Goal: Task Accomplishment & Management: Manage account settings

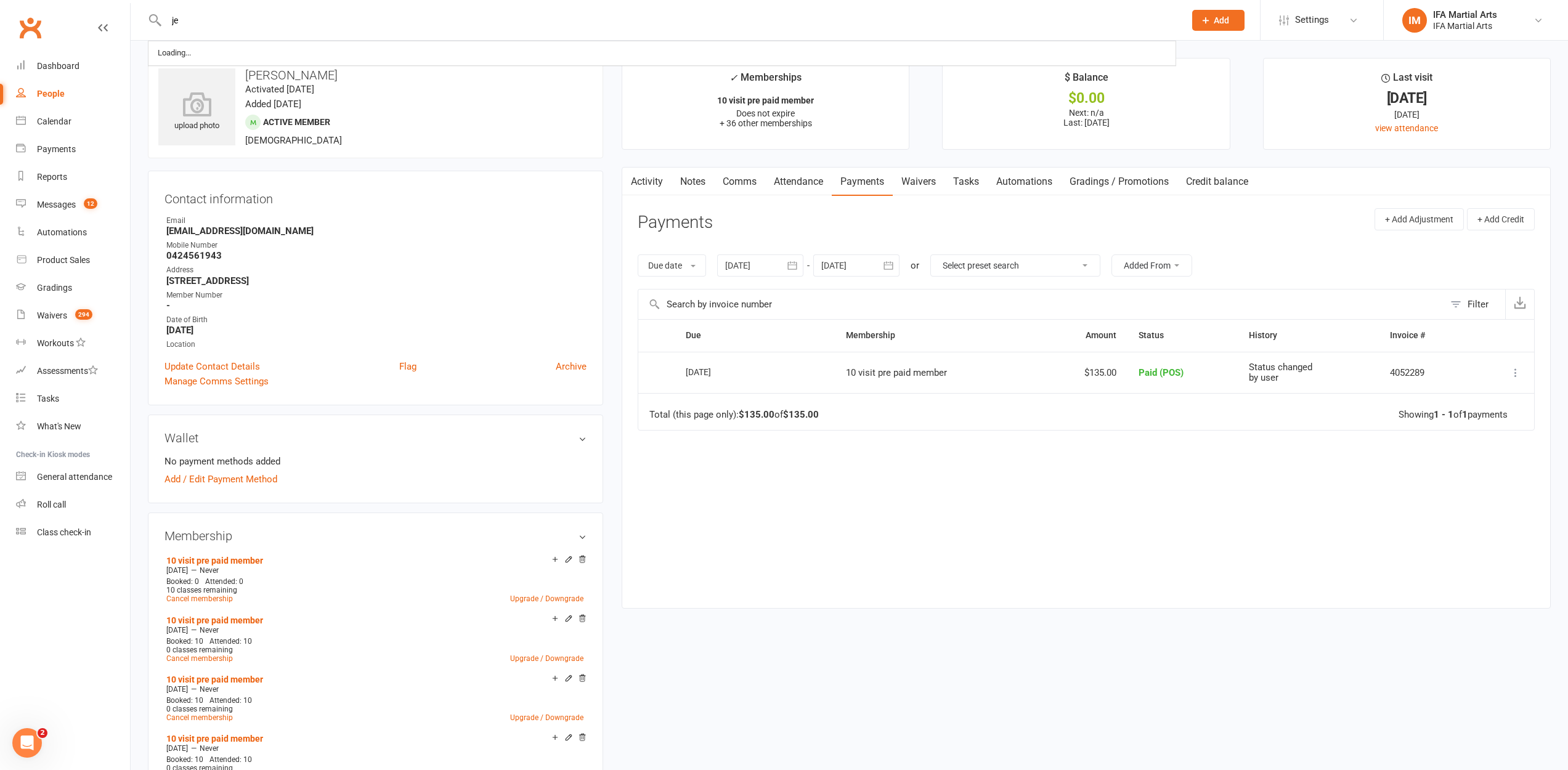
type input "j"
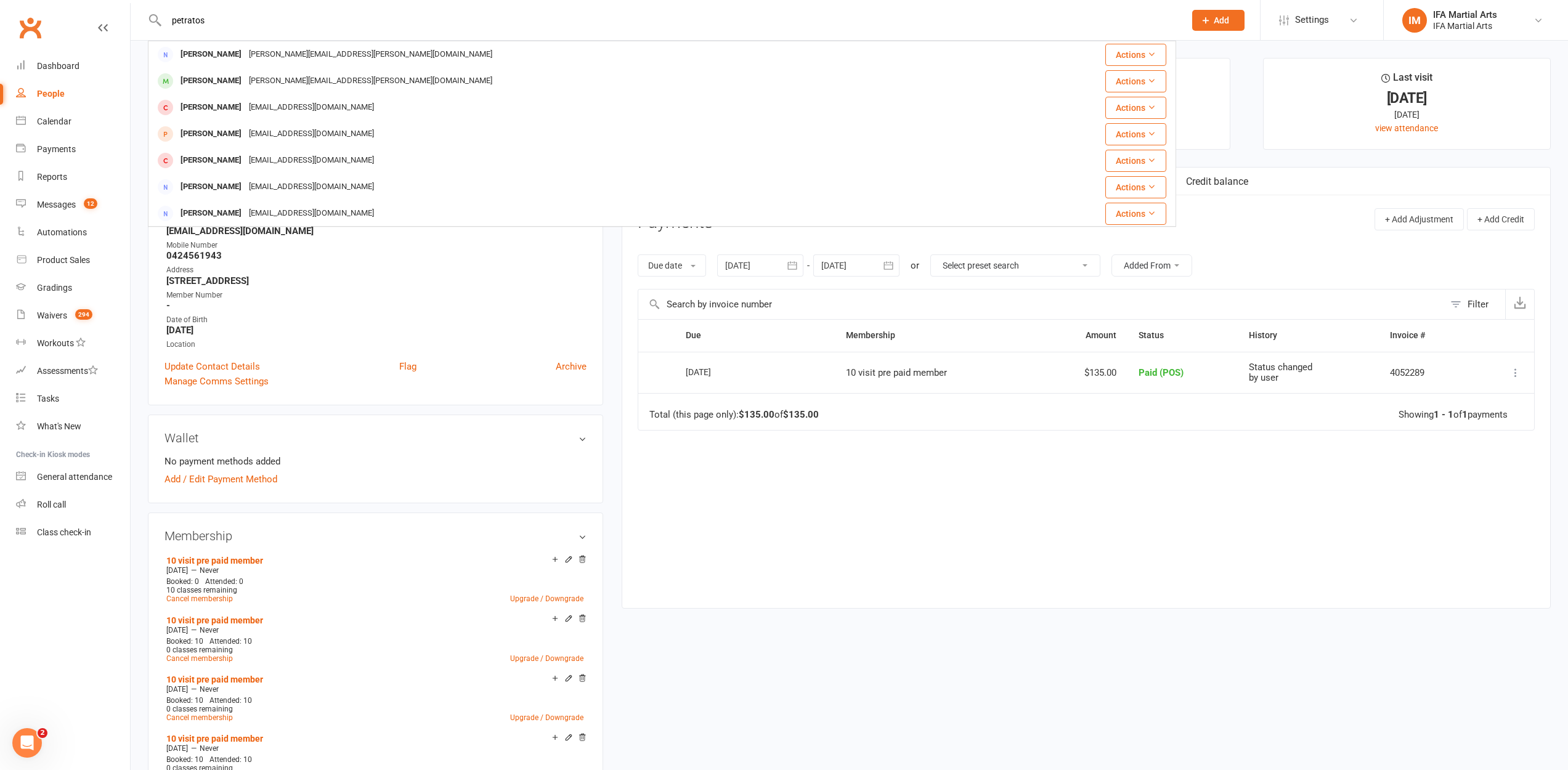
type input "petratos"
click at [304, 57] on div "[PERSON_NAME][EMAIL_ADDRESS][PERSON_NAME][DOMAIN_NAME]" at bounding box center [371, 55] width 251 height 18
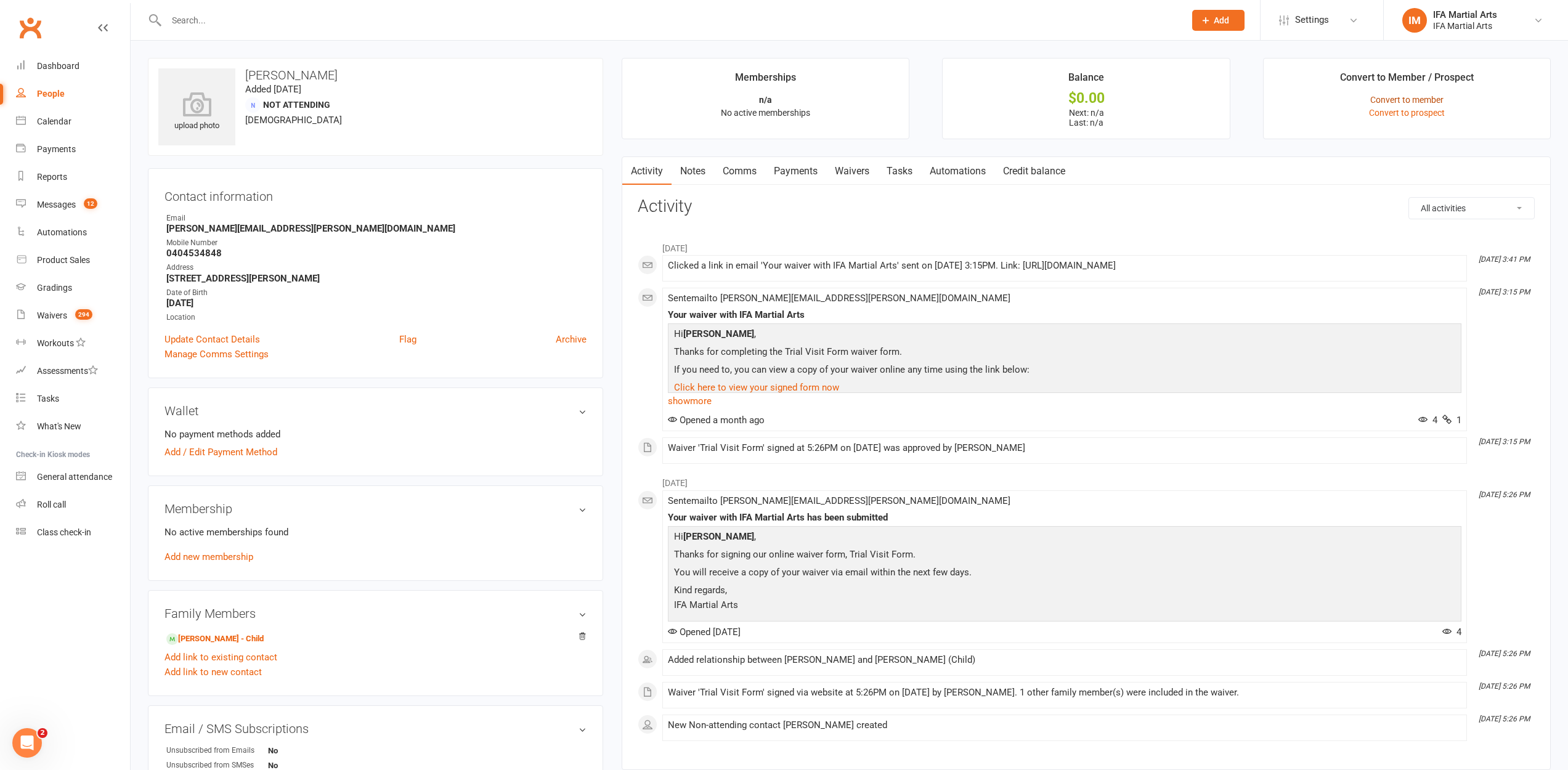
click at [1395, 98] on link "Convert to member" at bounding box center [1408, 99] width 74 height 10
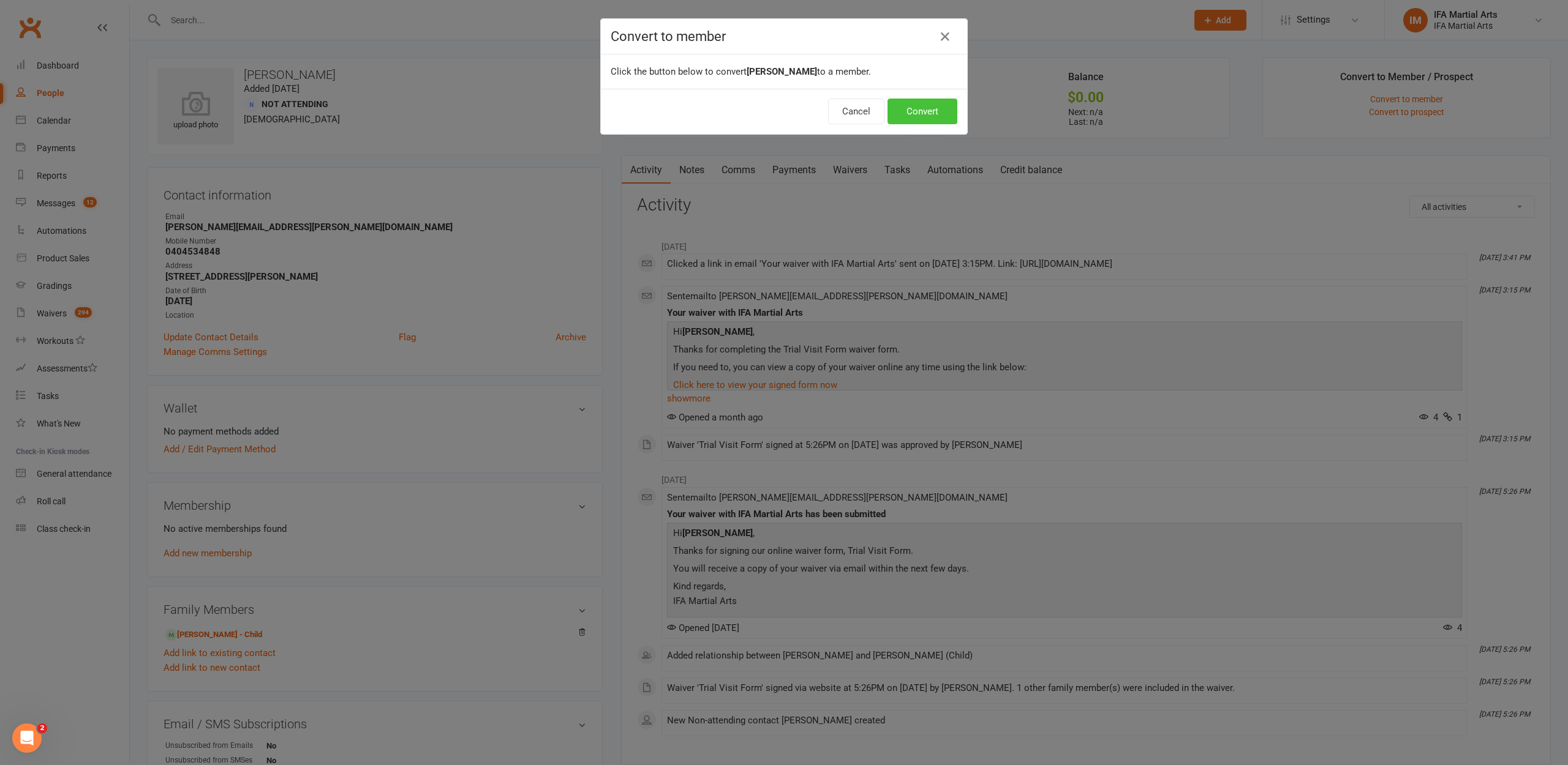
click at [910, 117] on button "Convert" at bounding box center [922, 111] width 69 height 26
